Goal: Transaction & Acquisition: Download file/media

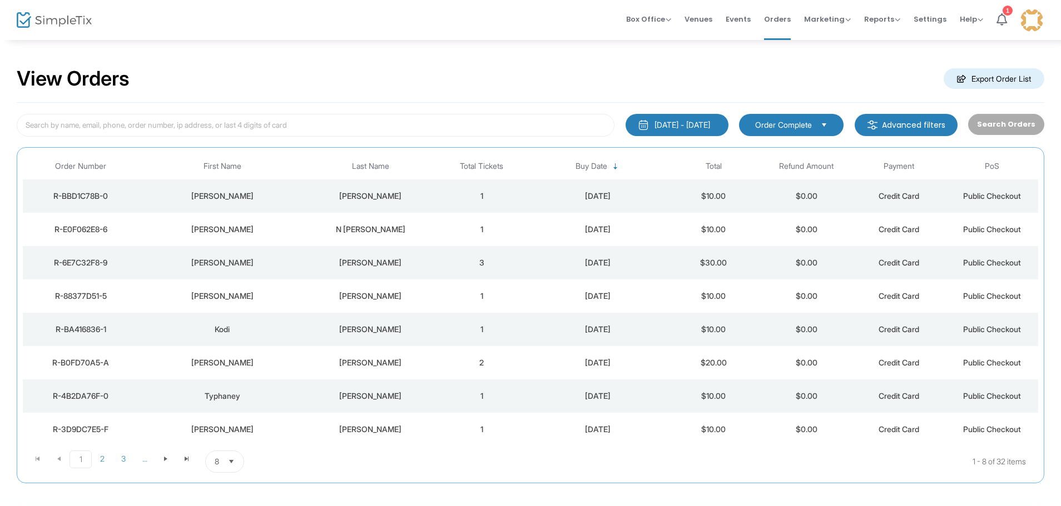
click at [963, 76] on m-button "Export Order List" at bounding box center [993, 78] width 101 height 21
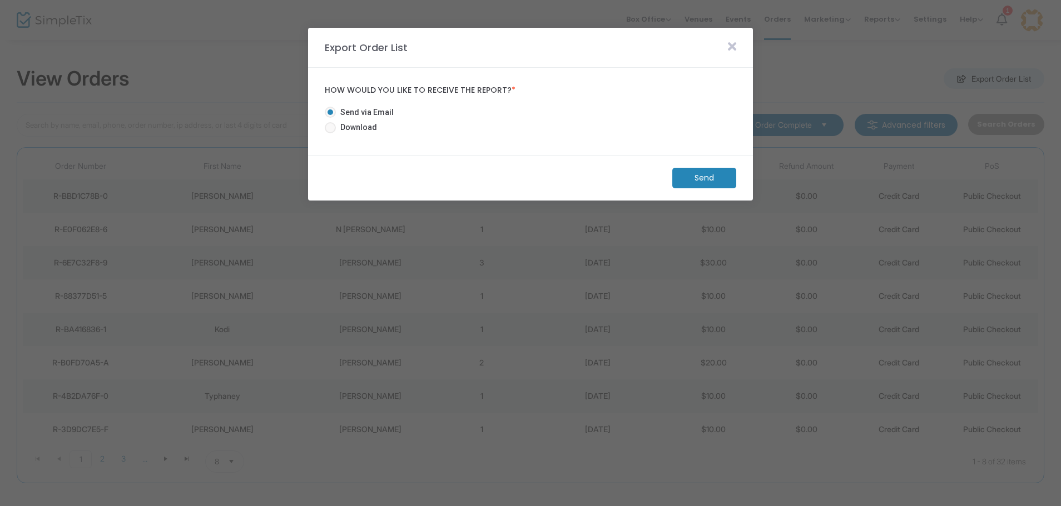
click at [356, 131] on span "Download" at bounding box center [356, 128] width 41 height 12
click at [330, 133] on input "Download" at bounding box center [330, 133] width 1 height 1
radio input "true"
click at [678, 176] on m-button "Download" at bounding box center [694, 178] width 83 height 21
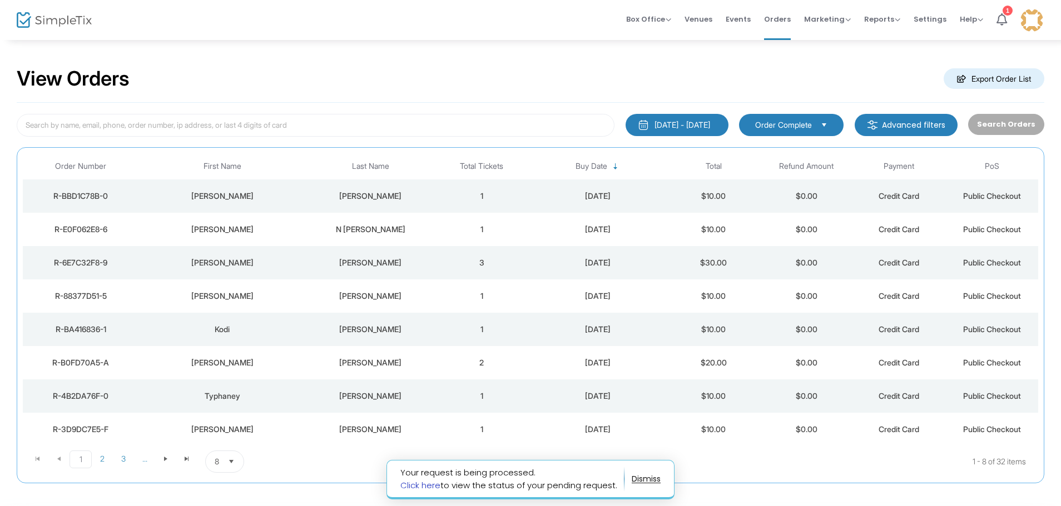
click at [415, 484] on link "Click here" at bounding box center [420, 486] width 40 height 12
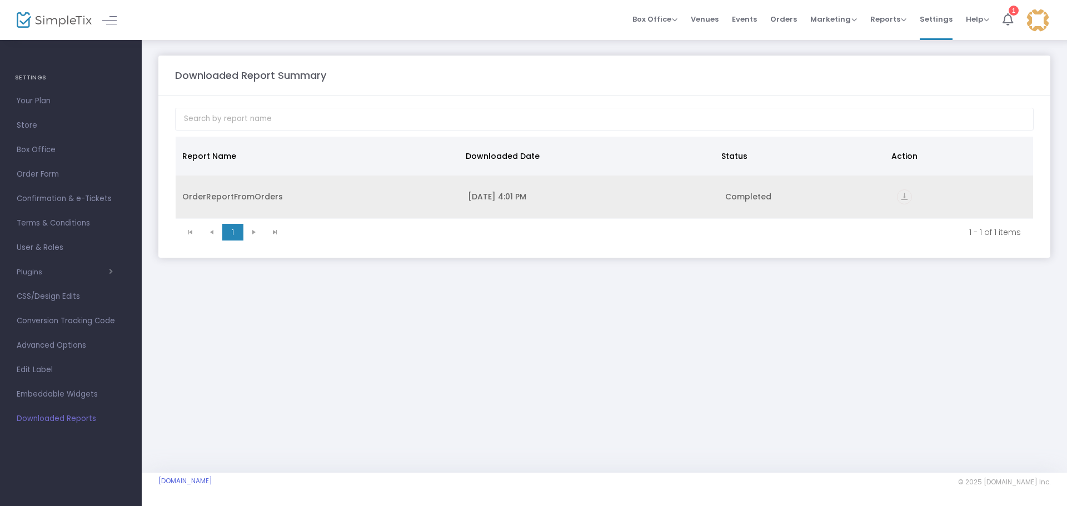
click at [907, 201] on icon "vertical_align_bottom" at bounding box center [904, 197] width 15 height 15
